Goal: Transaction & Acquisition: Purchase product/service

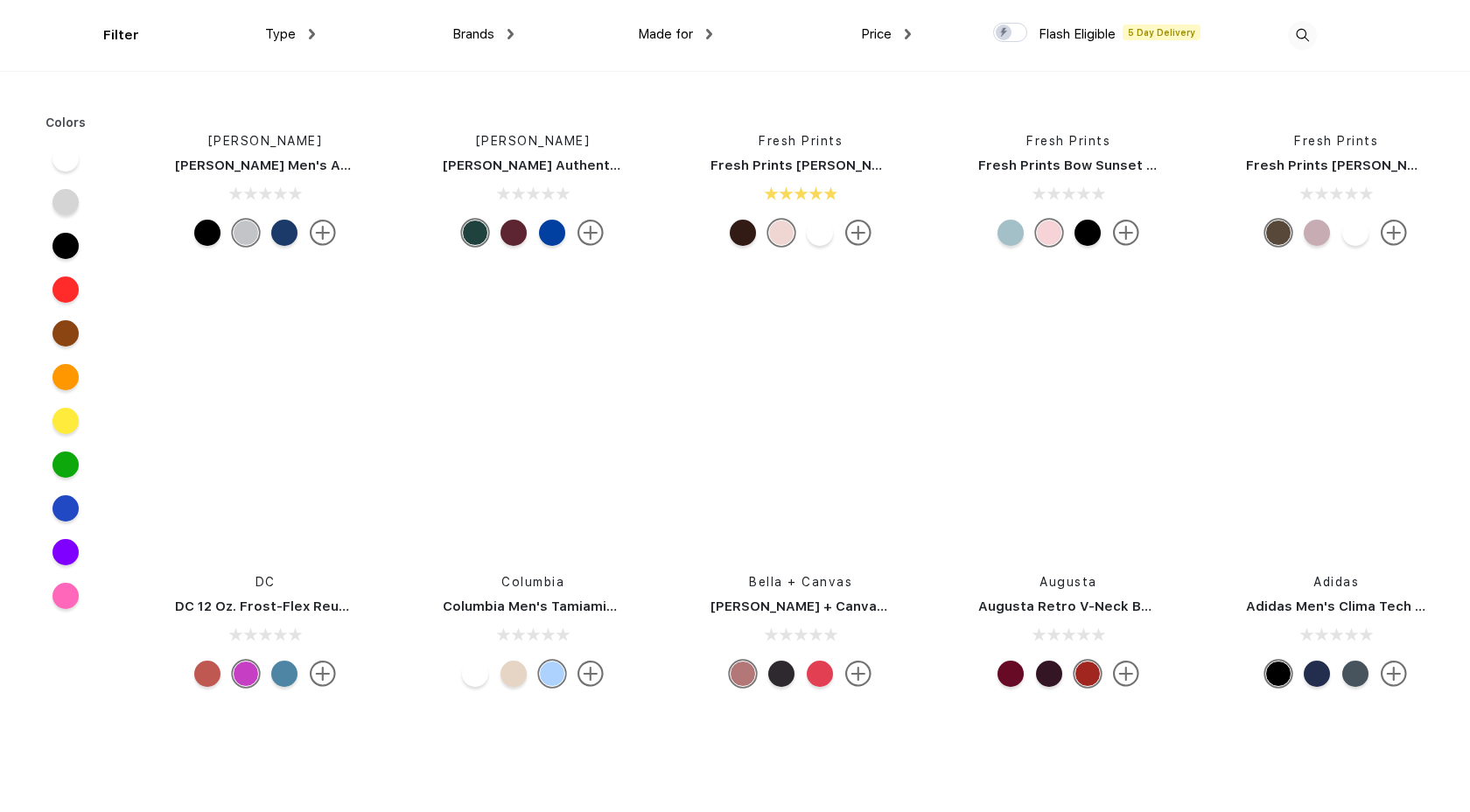
scroll to position [18814, 0]
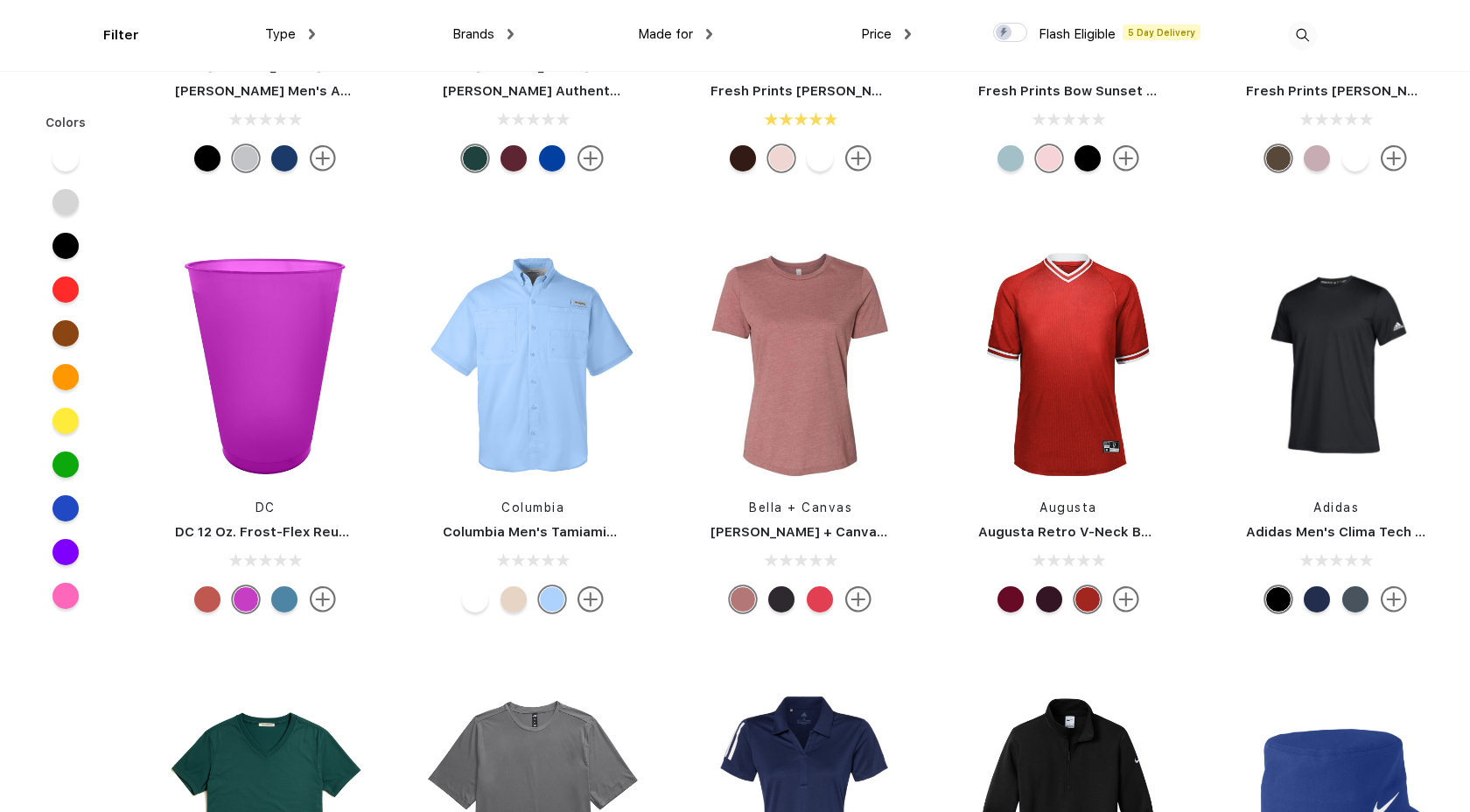
click at [231, 522] on div "DC 12 Oz. Frost-Flex Reusable Unbreakable Plastic Stadium Cup" at bounding box center [266, 532] width 259 height 20
click at [259, 361] on img at bounding box center [265, 365] width 233 height 233
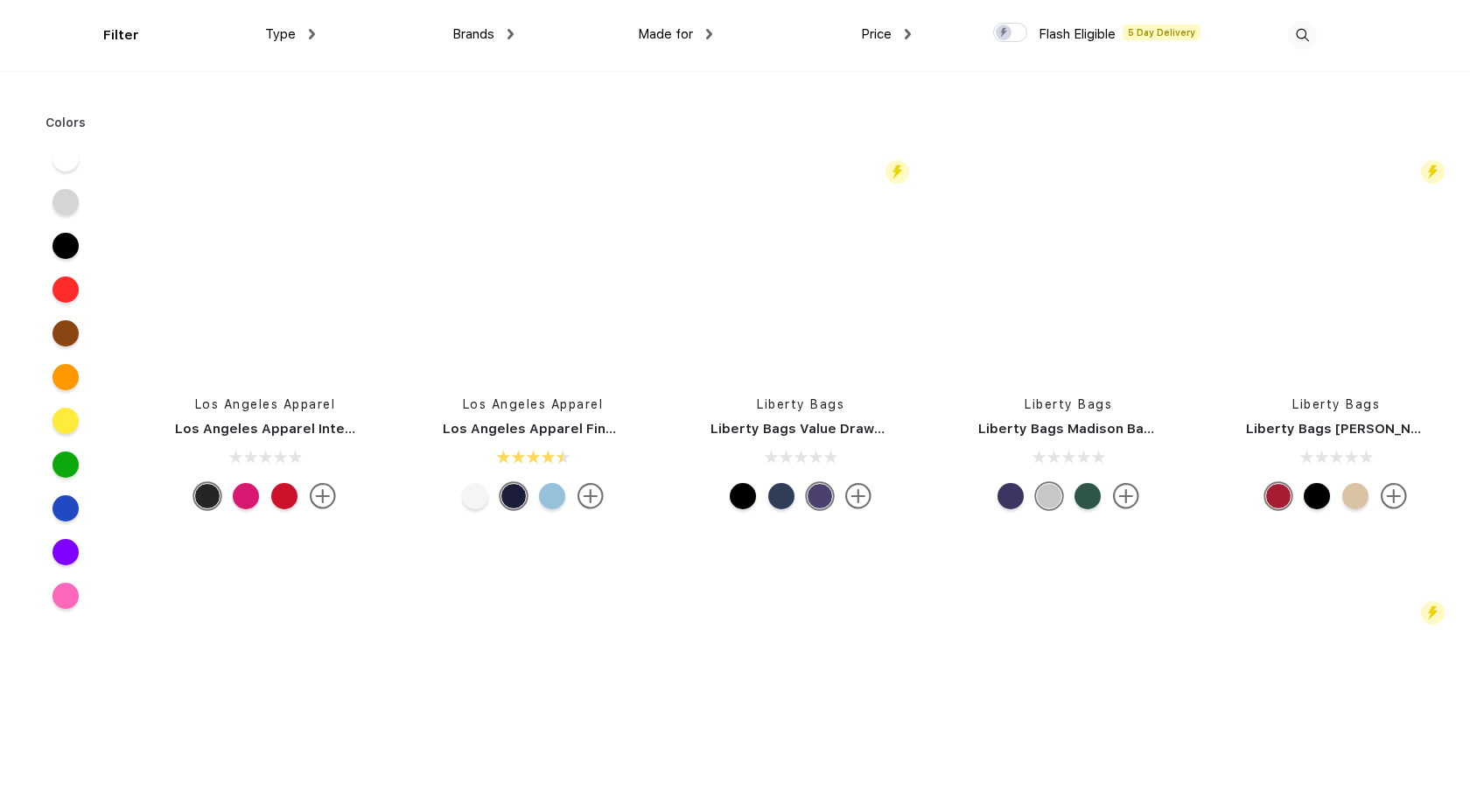
scroll to position [22488, 0]
